Goal: Information Seeking & Learning: Learn about a topic

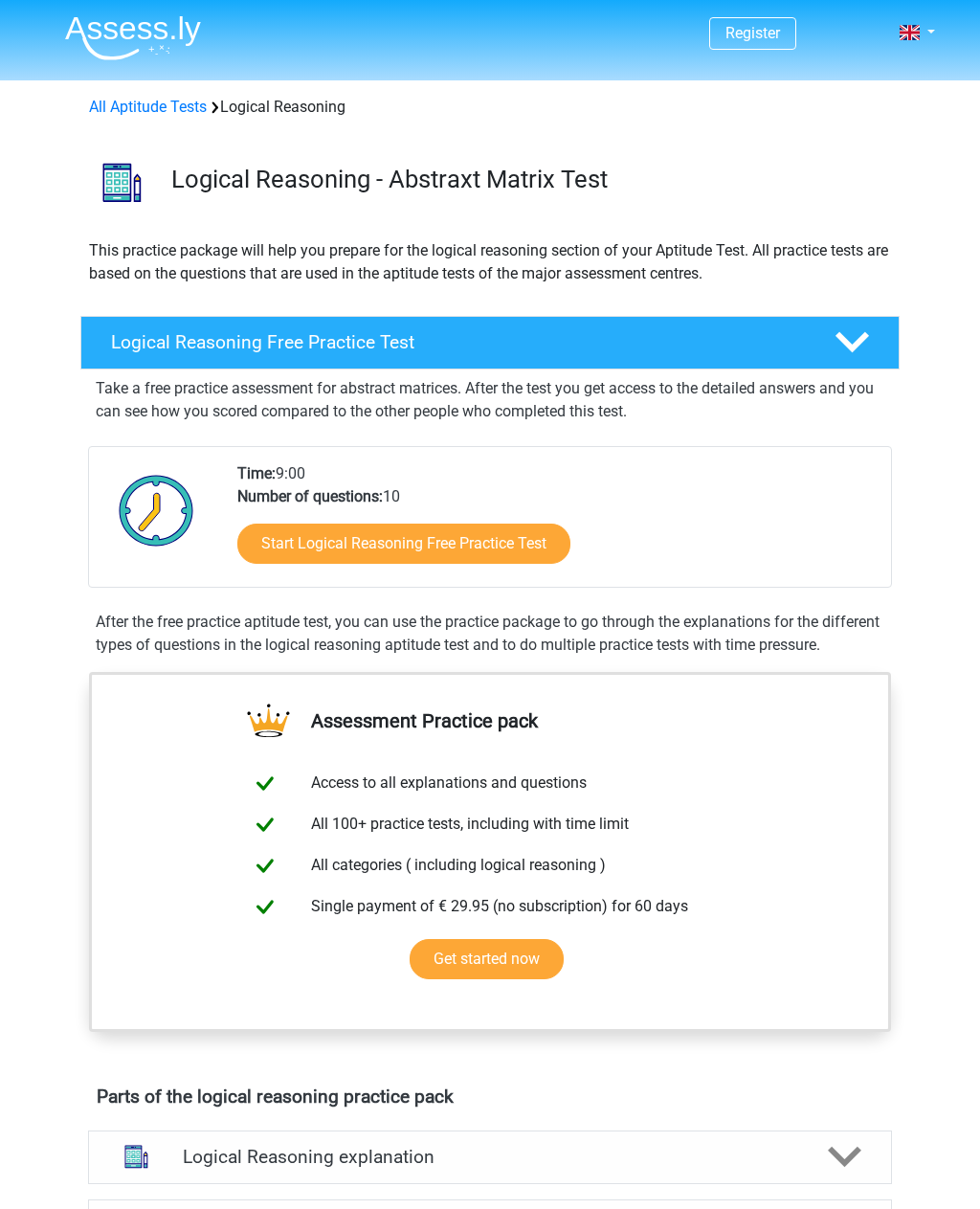
click at [463, 545] on link "Start Logical Reasoning Free Practice Test" at bounding box center [404, 543] width 333 height 40
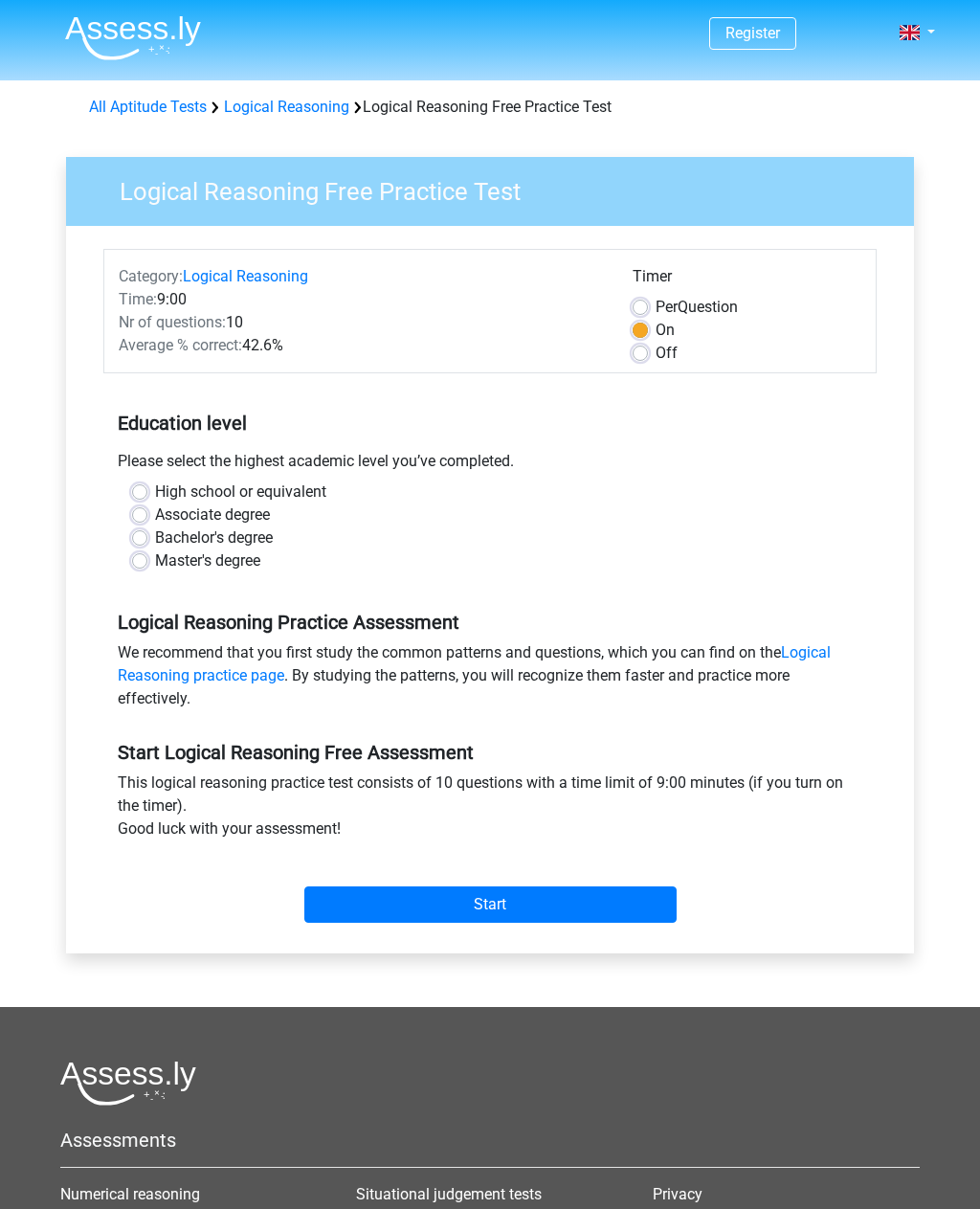
click at [656, 357] on label "Off" at bounding box center [667, 353] width 22 height 23
click at [643, 357] on input "Off" at bounding box center [640, 351] width 16 height 19
radio input "true"
click at [656, 332] on label "On" at bounding box center [666, 330] width 19 height 23
click at [646, 332] on input "On" at bounding box center [640, 328] width 16 height 19
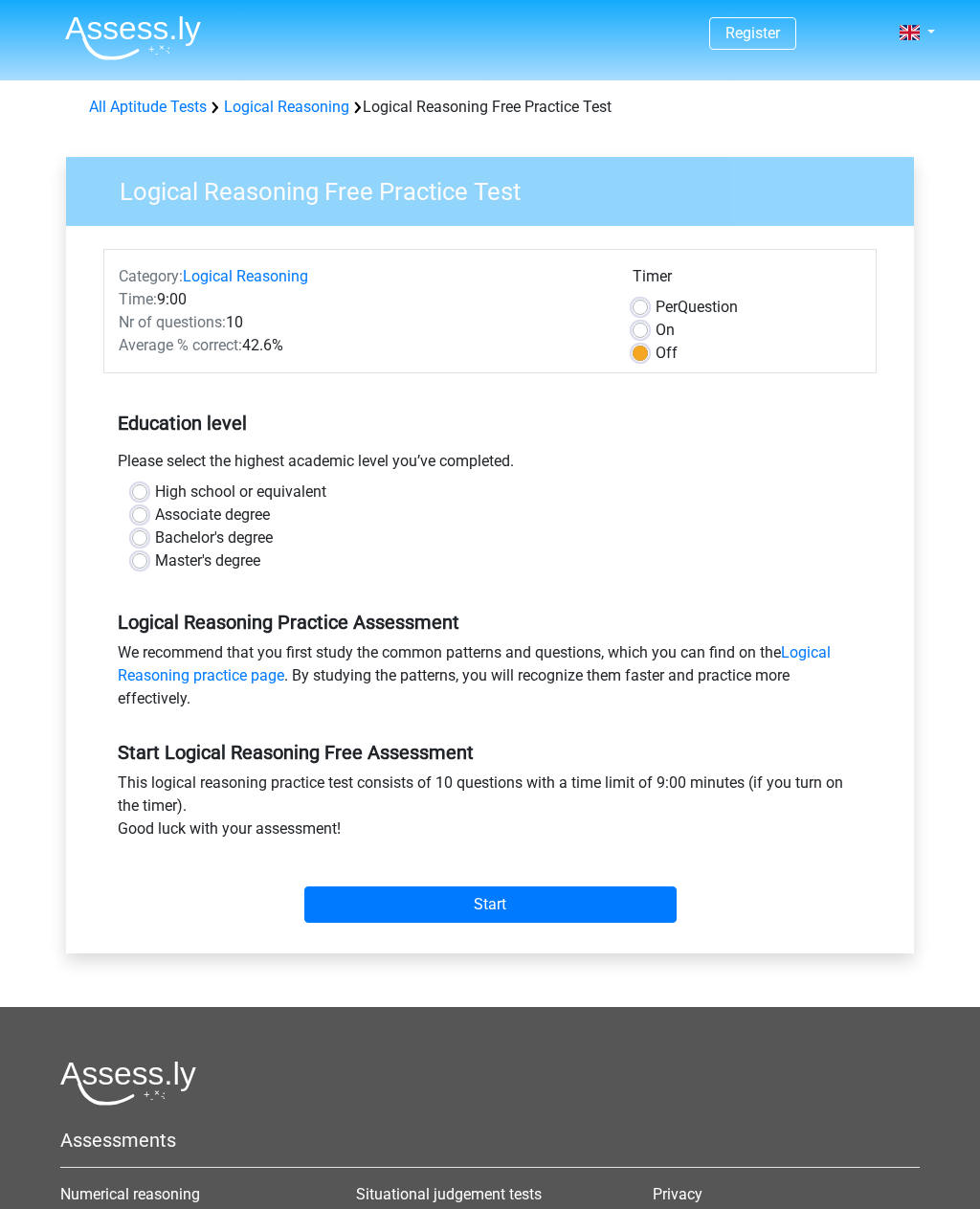
radio input "true"
click at [155, 485] on label "High school or equivalent" at bounding box center [240, 493] width 171 height 23
click at [145, 485] on input "High school or equivalent" at bounding box center [140, 491] width 16 height 19
radio input "true"
click at [263, 683] on link "Logical Reasoning practice page" at bounding box center [474, 664] width 713 height 41
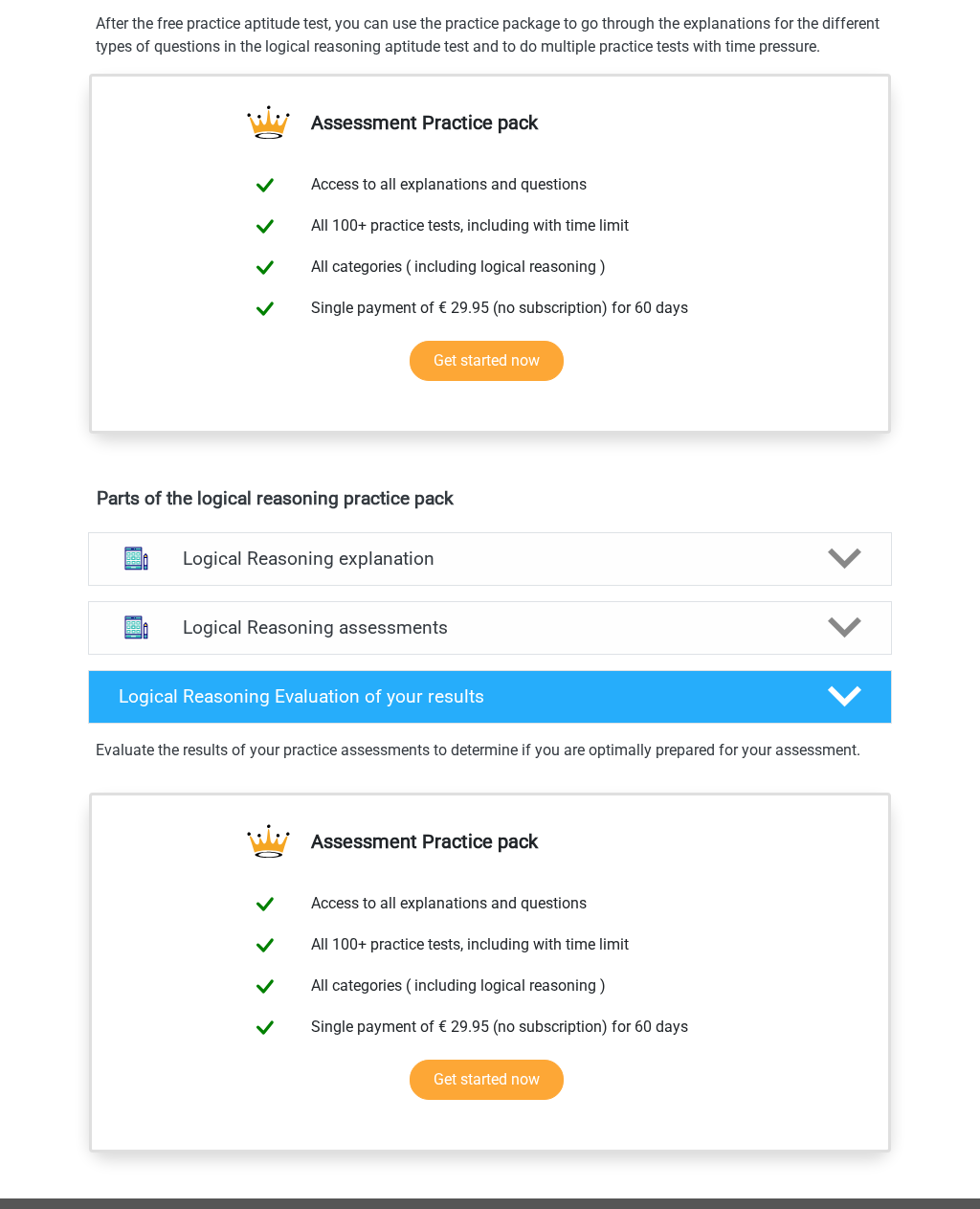
scroll to position [600, 0]
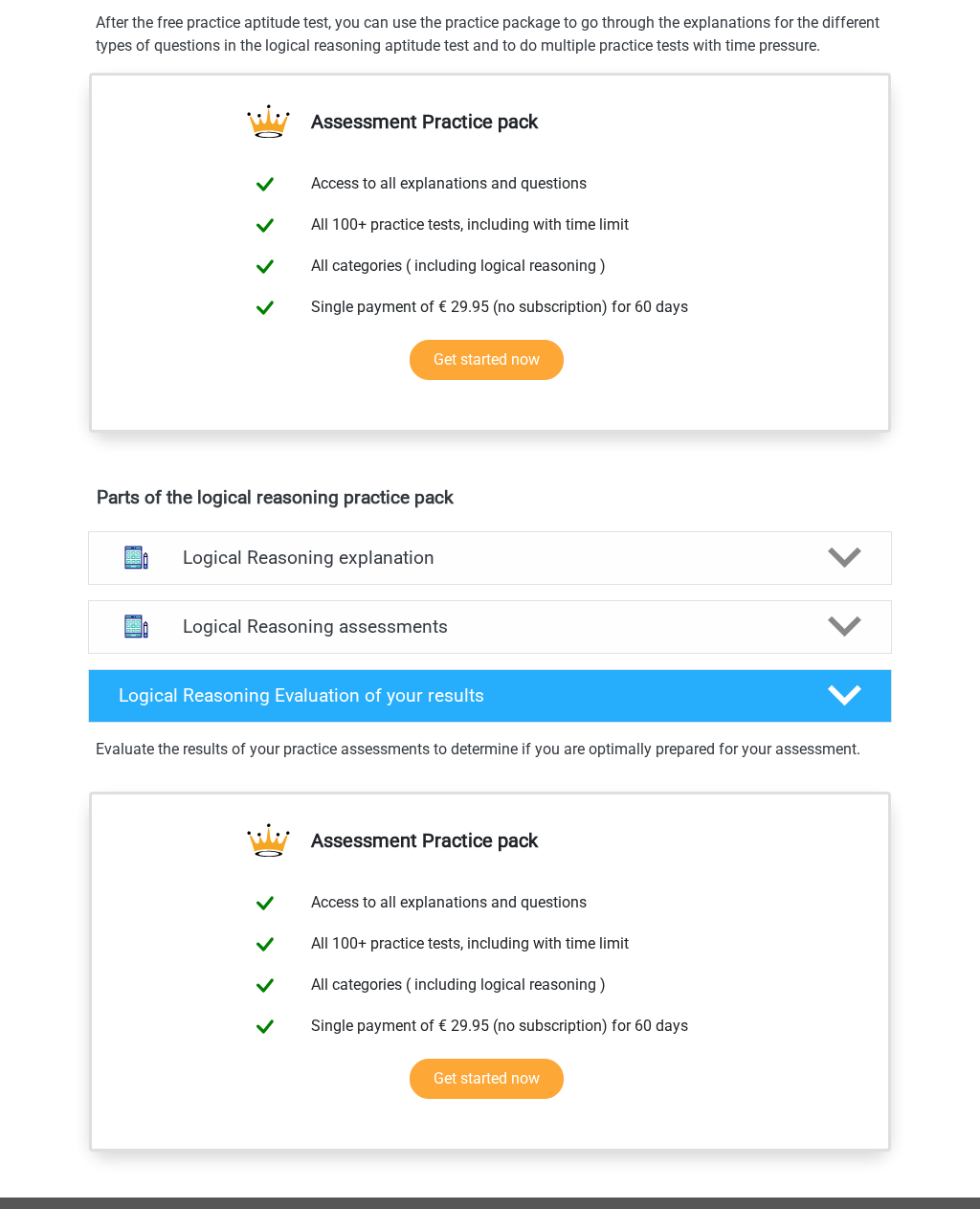
click at [848, 568] on polygon at bounding box center [845, 559] width 33 height 21
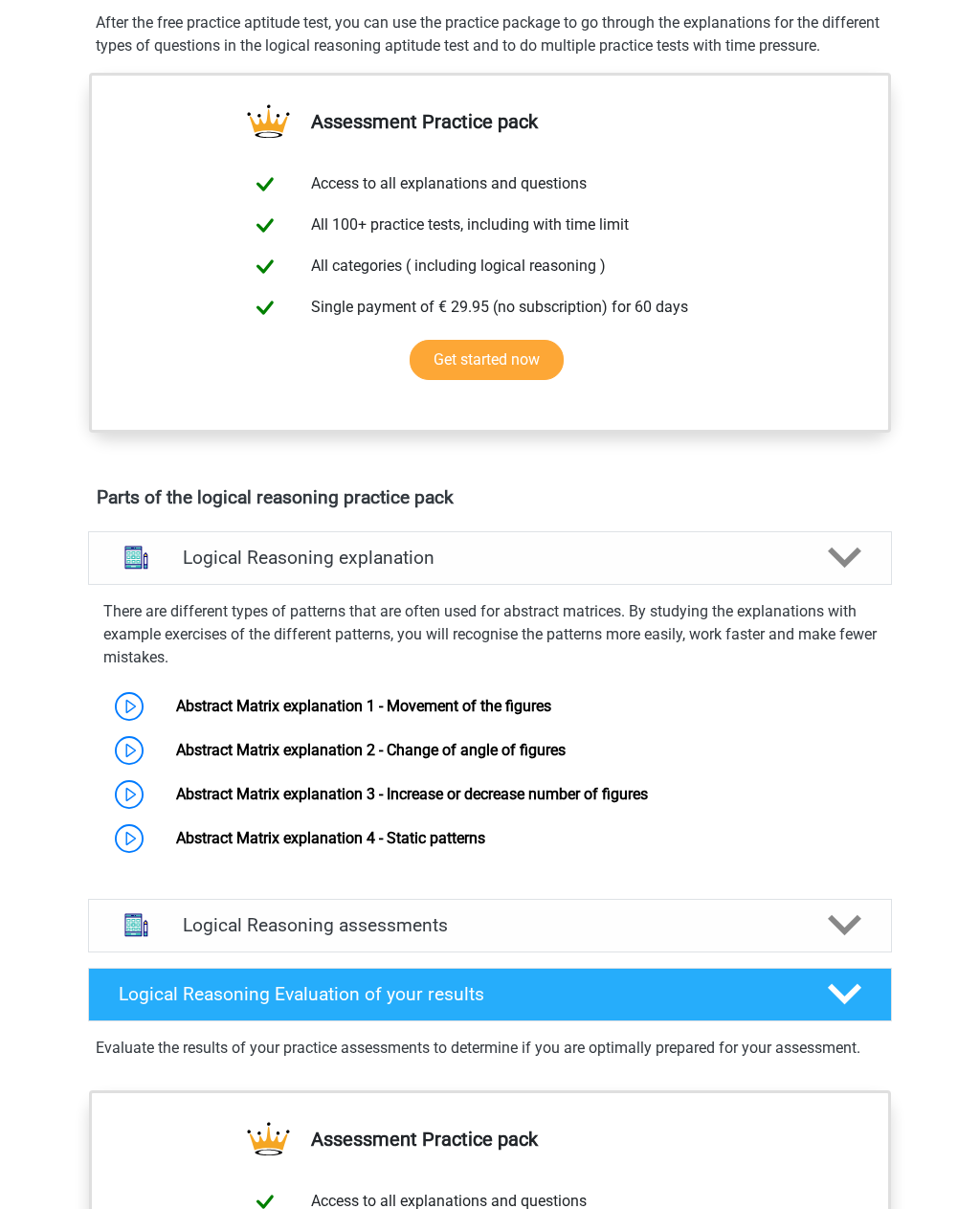
click at [252, 715] on link "Abstract Matrix explanation 1 - Movement of the figures" at bounding box center [364, 706] width 376 height 18
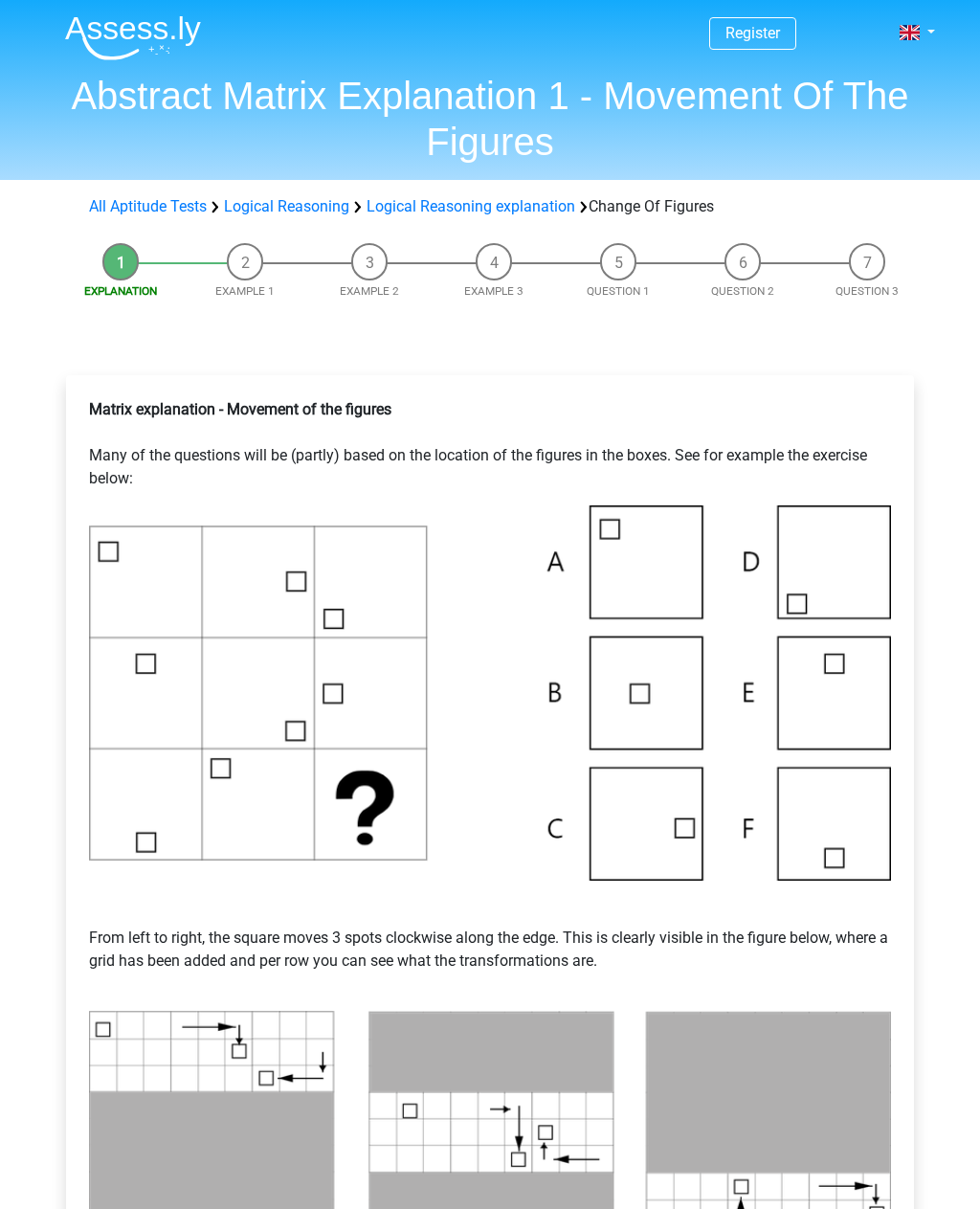
click at [635, 812] on img at bounding box center [490, 693] width 802 height 376
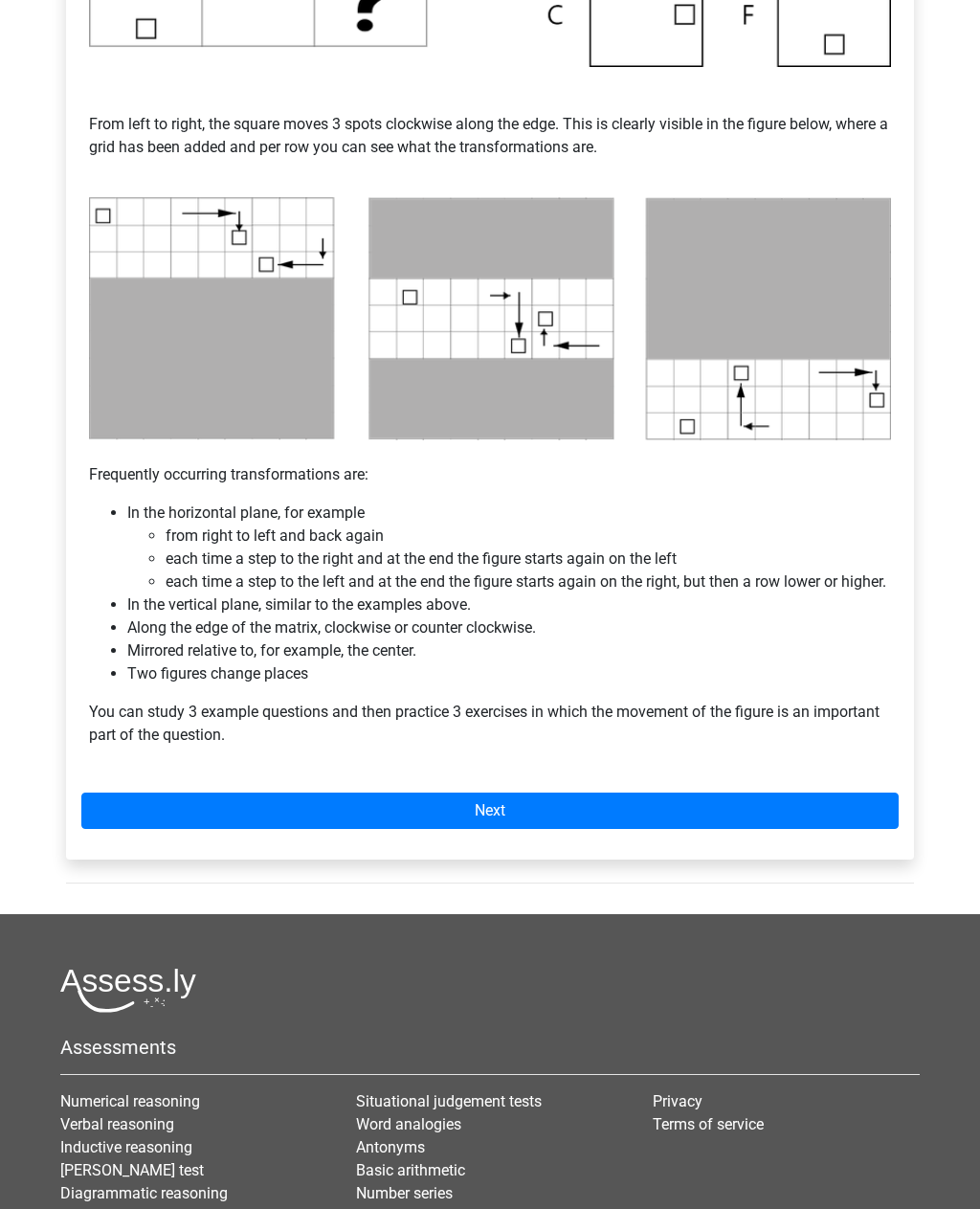
scroll to position [814, 0]
click at [379, 829] on link "Next" at bounding box center [490, 810] width 817 height 36
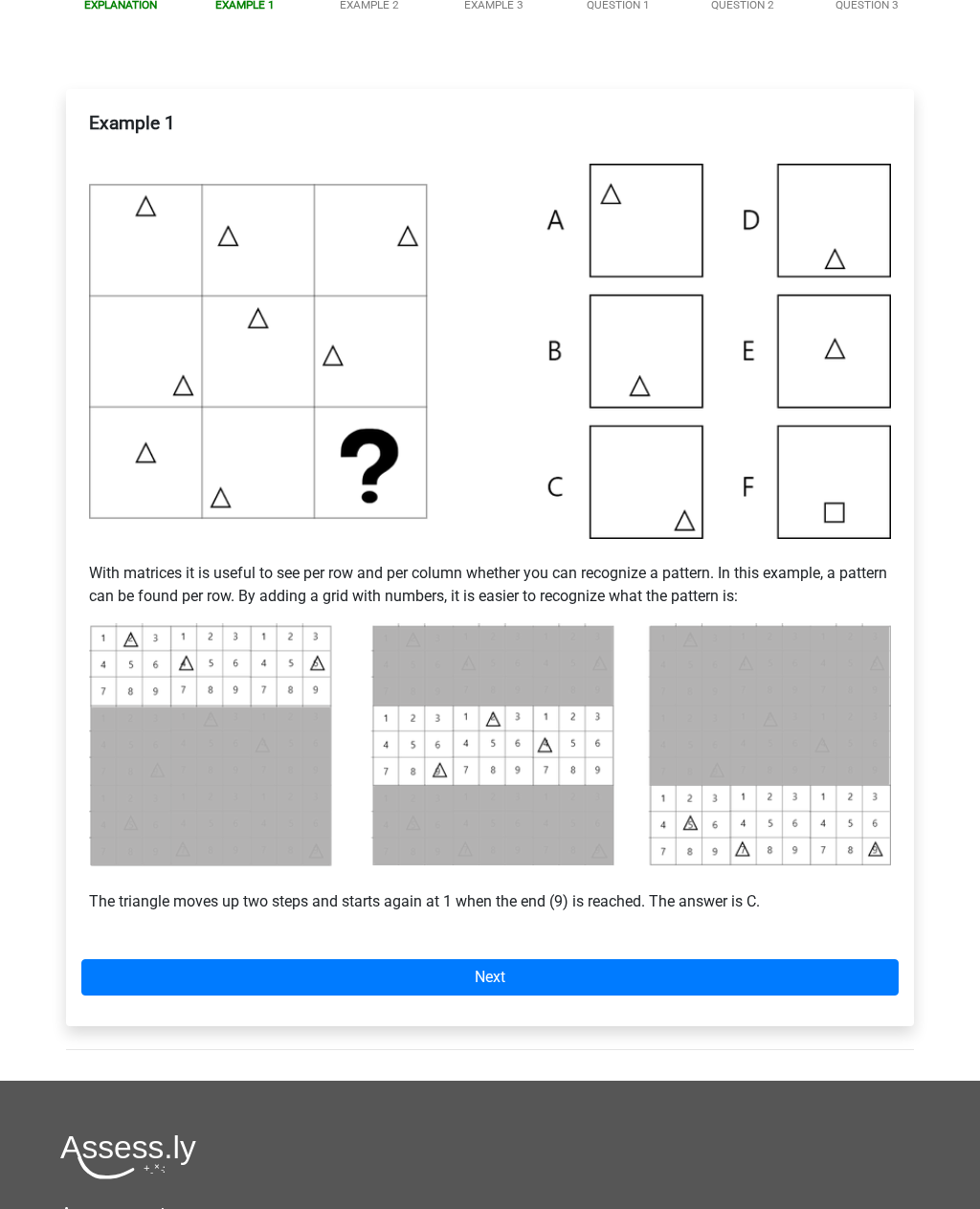
scroll to position [285, 0]
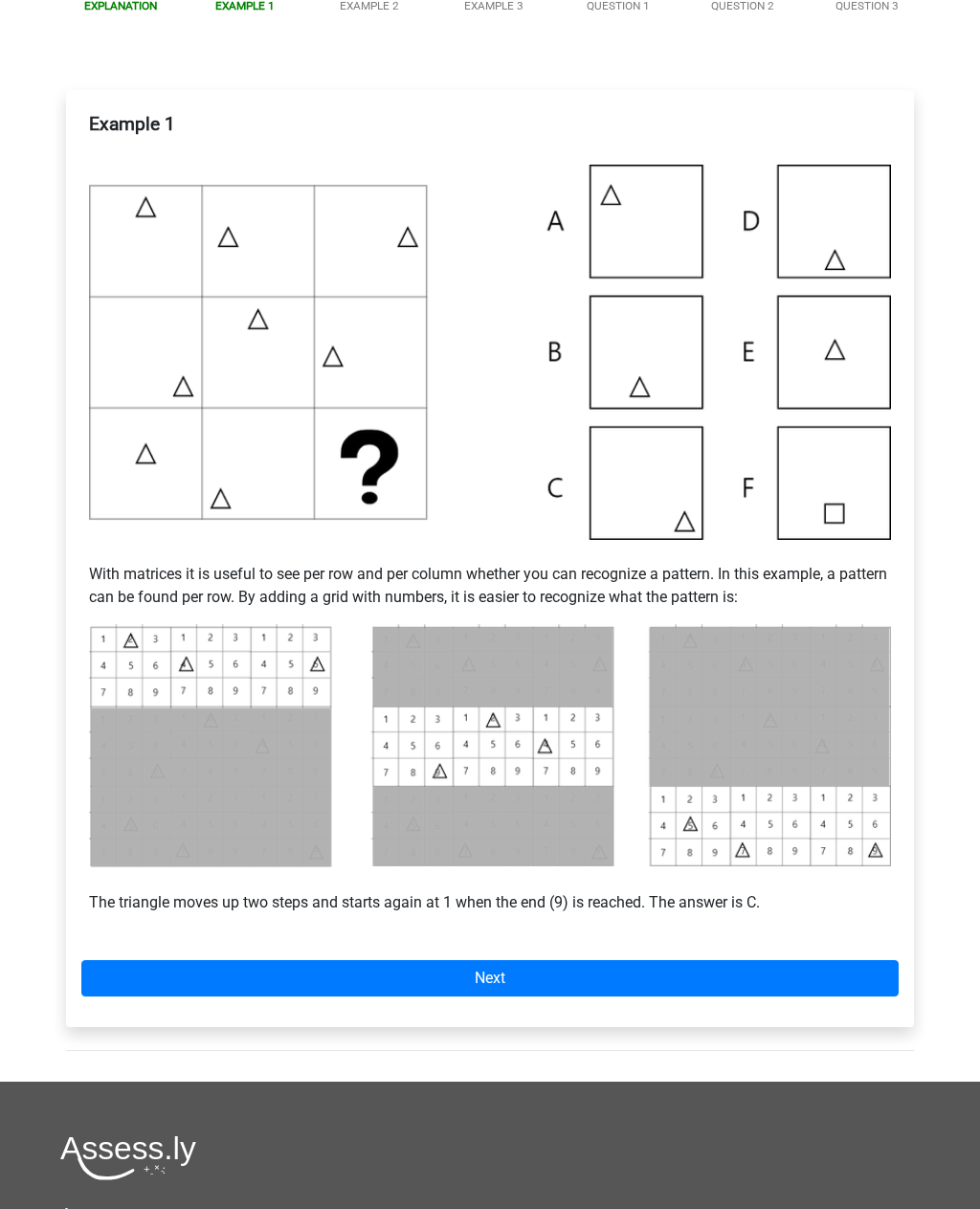
click at [521, 970] on link "Next" at bounding box center [490, 977] width 817 height 36
click at [497, 971] on link "Next" at bounding box center [490, 977] width 817 height 36
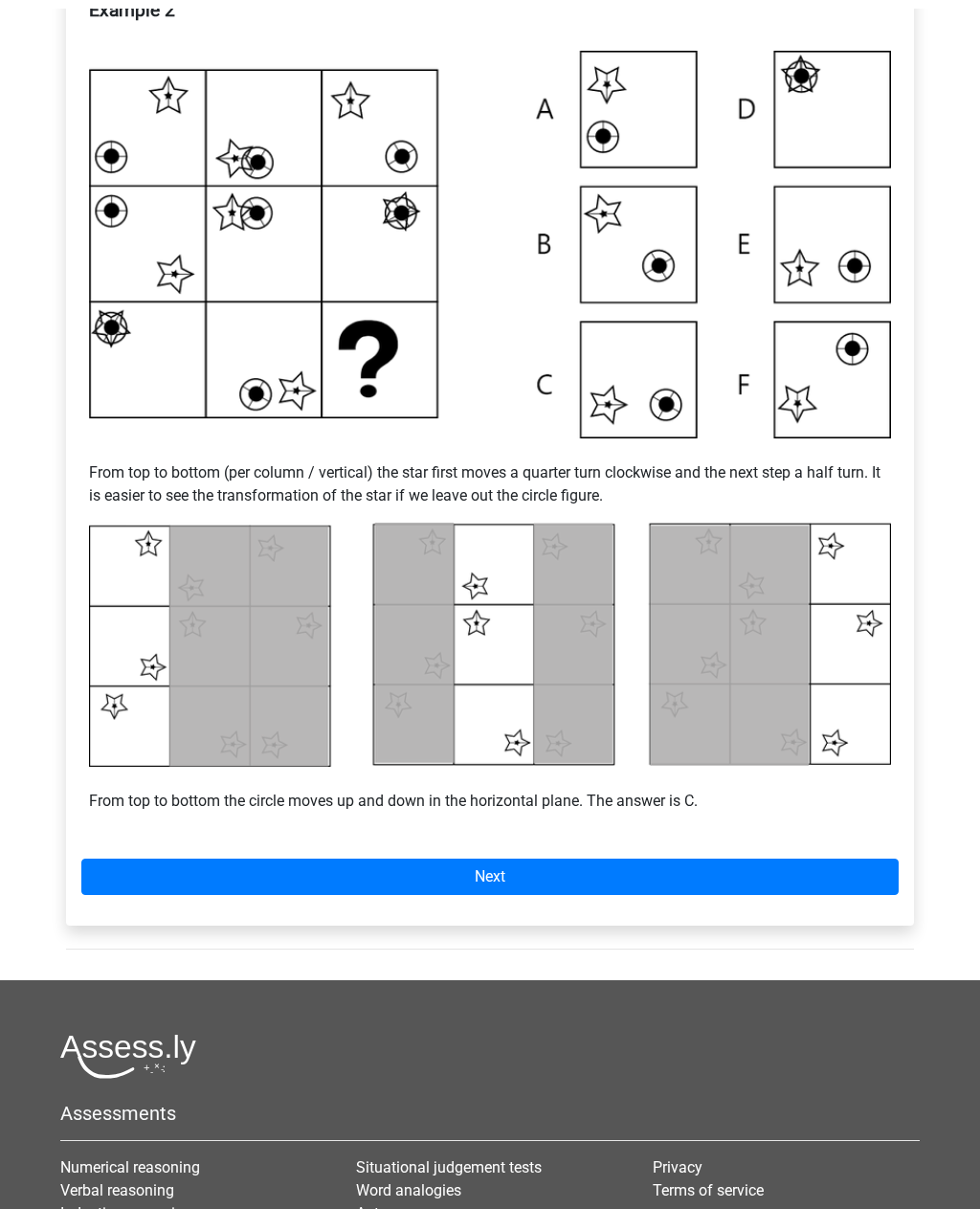
scroll to position [395, 0]
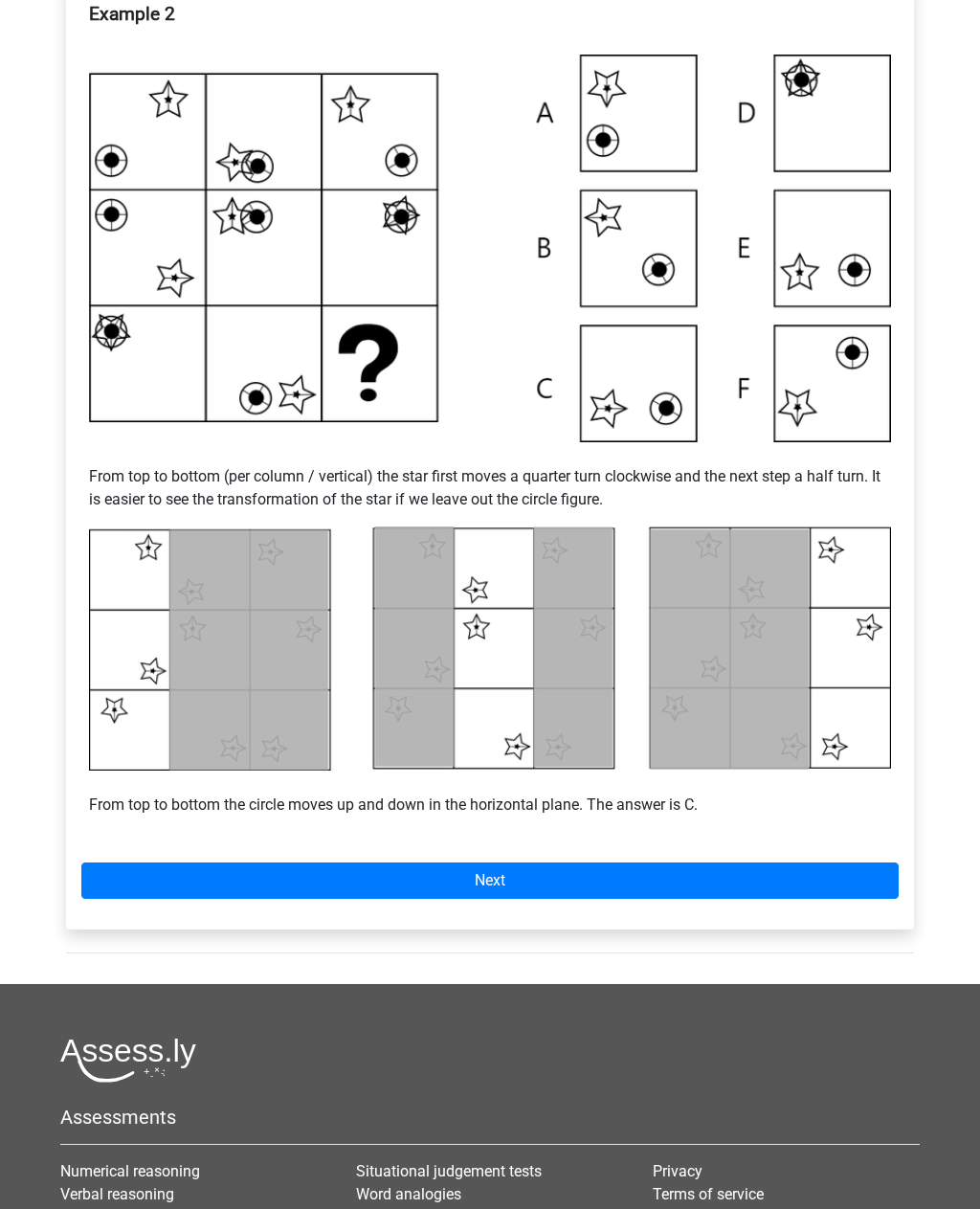
click at [691, 862] on link "Next" at bounding box center [490, 880] width 817 height 36
click at [664, 876] on link "Next" at bounding box center [490, 880] width 817 height 36
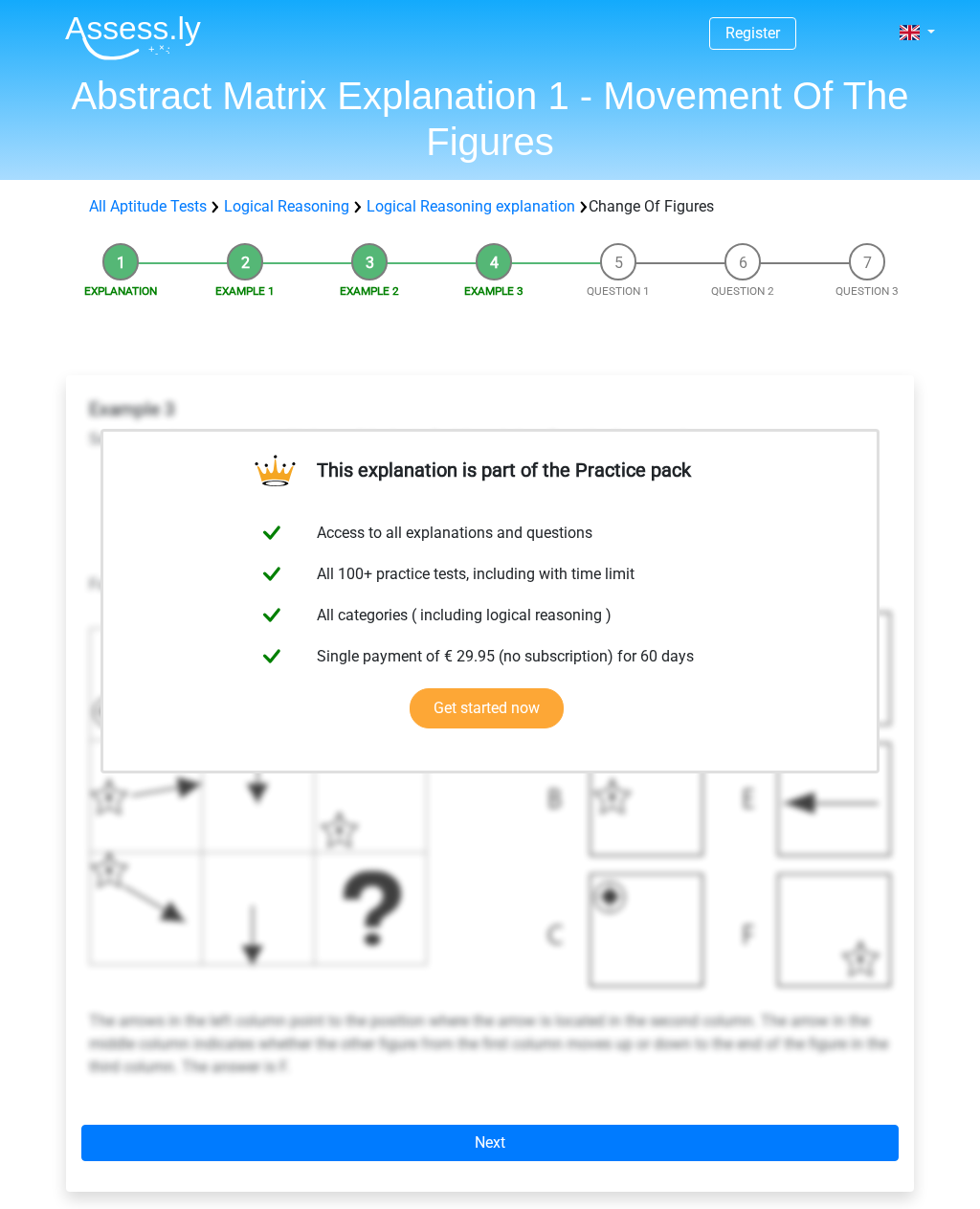
click at [467, 714] on link "Get started now" at bounding box center [487, 708] width 154 height 40
